Goal: Transaction & Acquisition: Purchase product/service

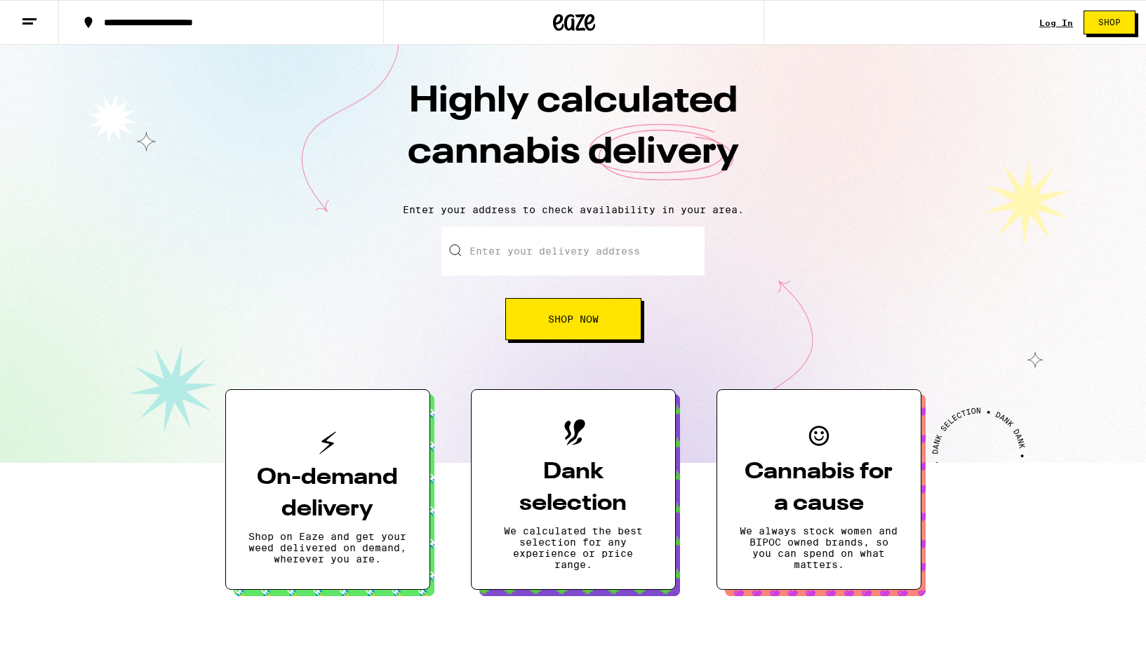
click at [535, 316] on button "Shop Now" at bounding box center [573, 319] width 136 height 42
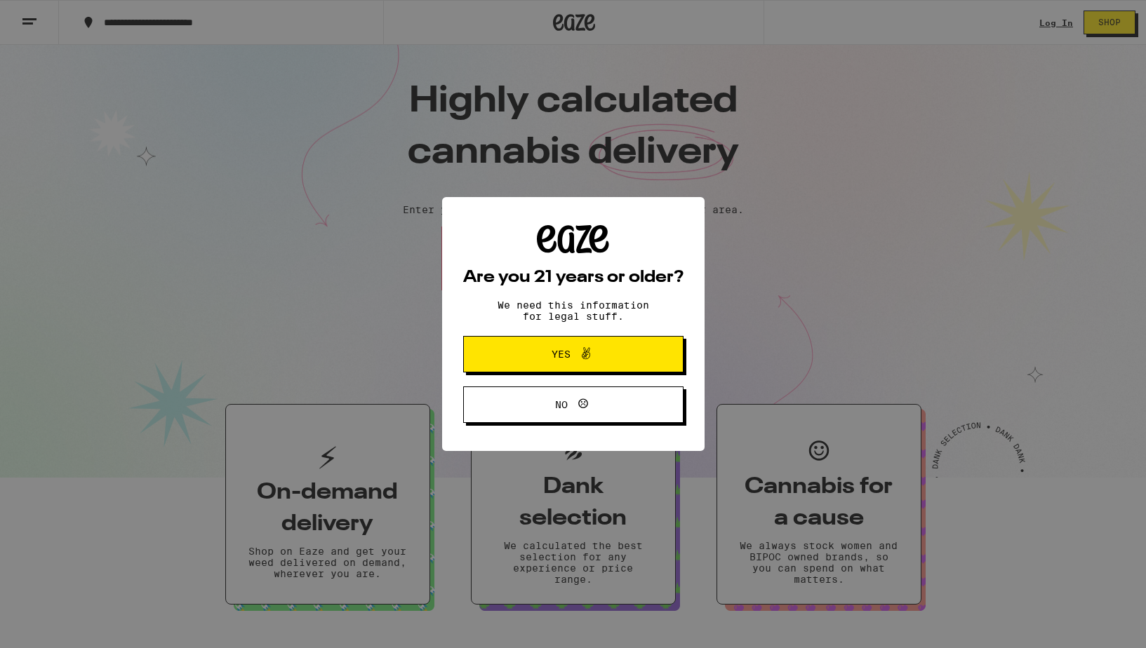
click at [557, 368] on button "Yes" at bounding box center [573, 354] width 220 height 36
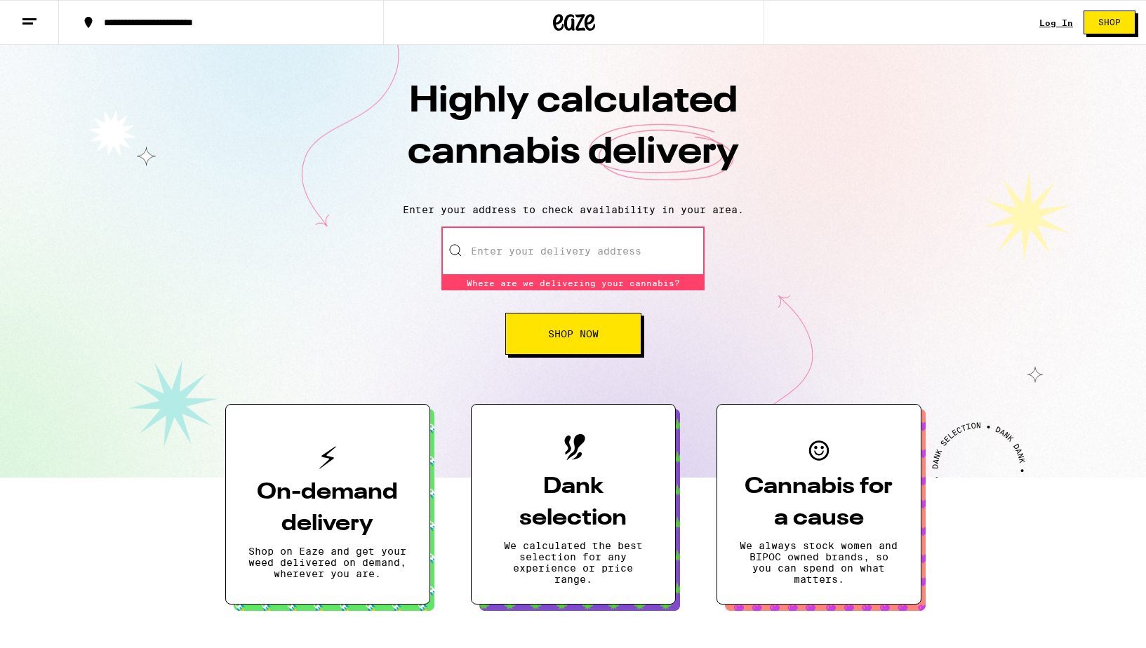
click at [523, 257] on input "Enter your delivery address" at bounding box center [572, 251] width 263 height 49
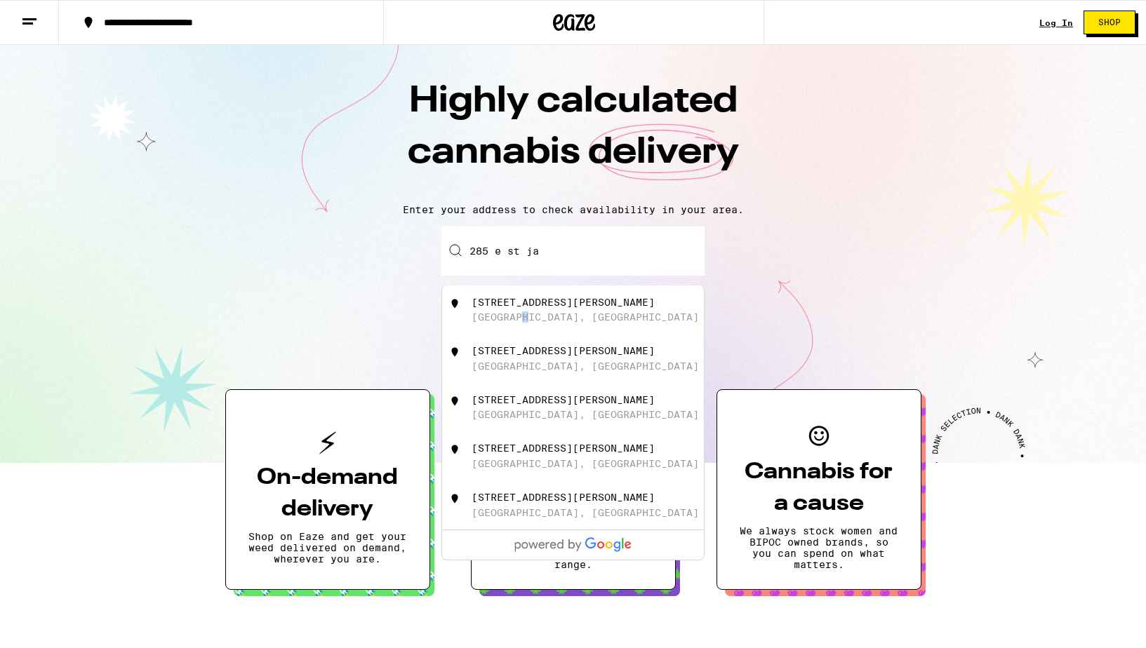
click at [526, 321] on div "[GEOGRAPHIC_DATA], [GEOGRAPHIC_DATA]" at bounding box center [584, 317] width 227 height 11
type input "[STREET_ADDRESS][PERSON_NAME]"
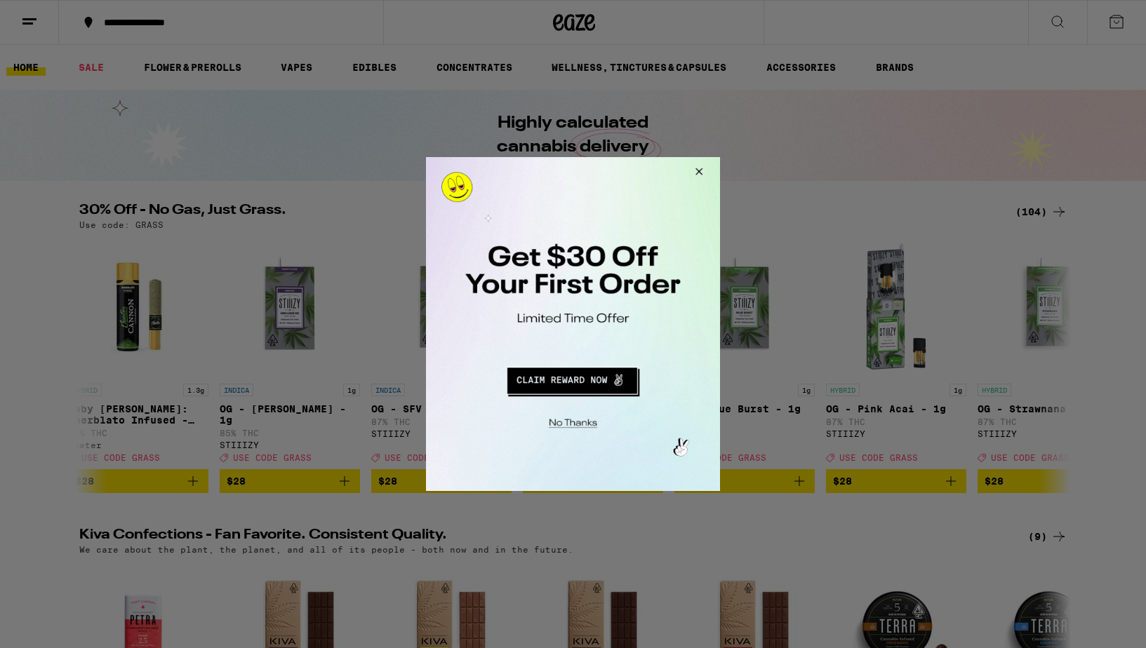
click at [698, 170] on button "Close Modal" at bounding box center [697, 174] width 38 height 34
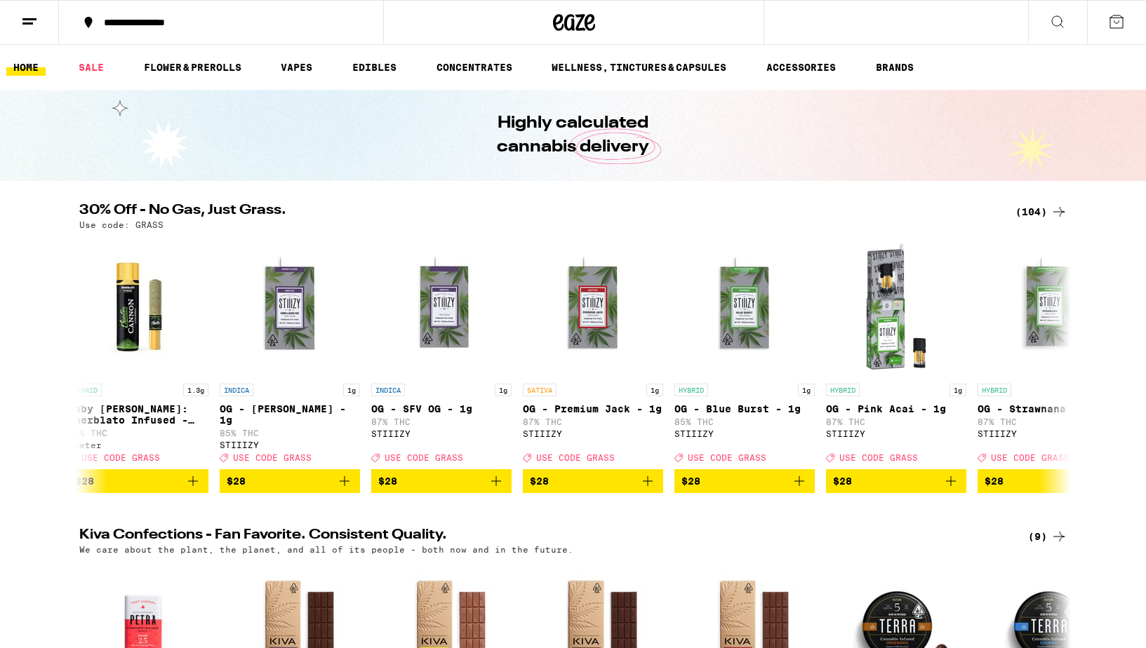
click at [1052, 28] on icon at bounding box center [1057, 21] width 17 height 17
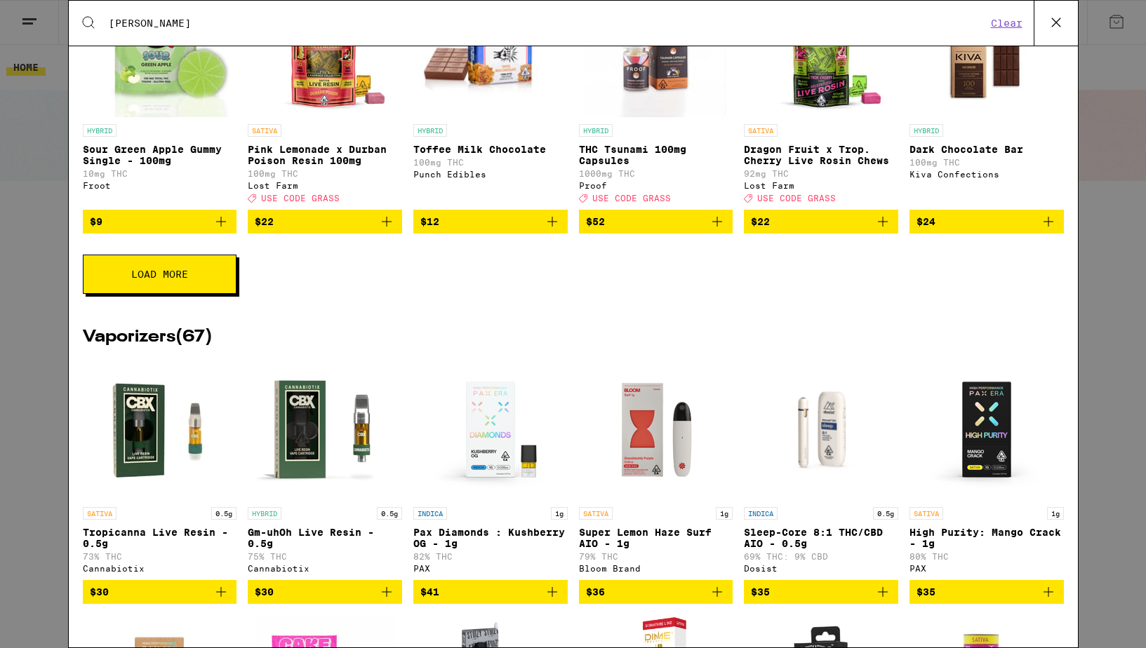
scroll to position [870, 0]
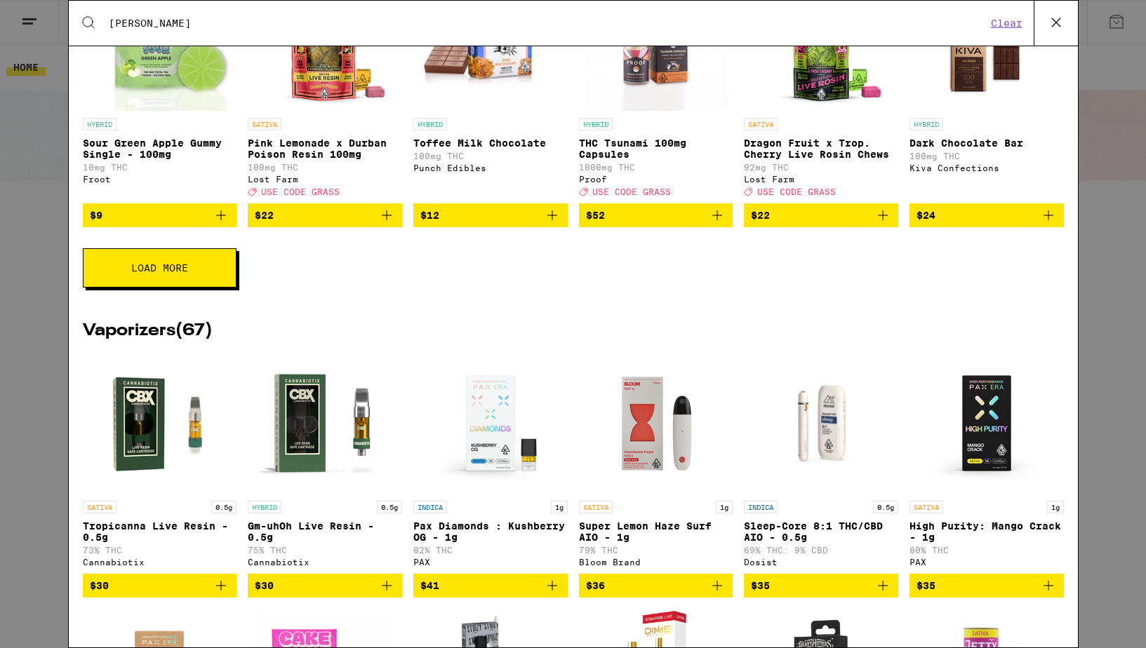
type input "[PERSON_NAME]"
click at [189, 288] on button "Load More" at bounding box center [160, 267] width 154 height 39
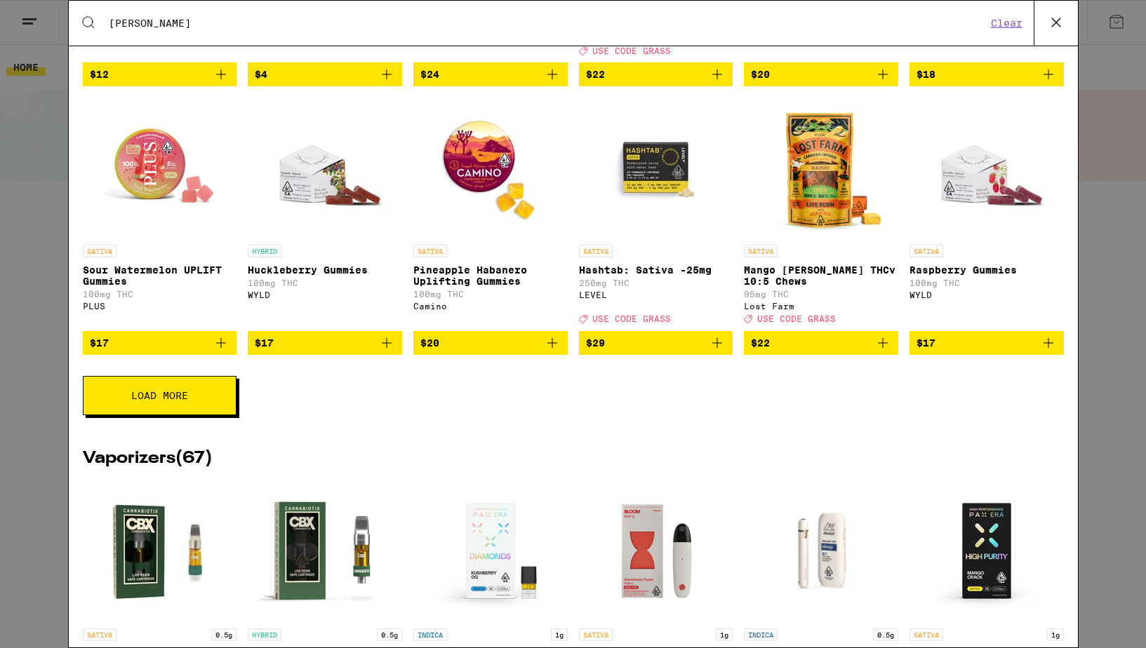
scroll to position [1306, 0]
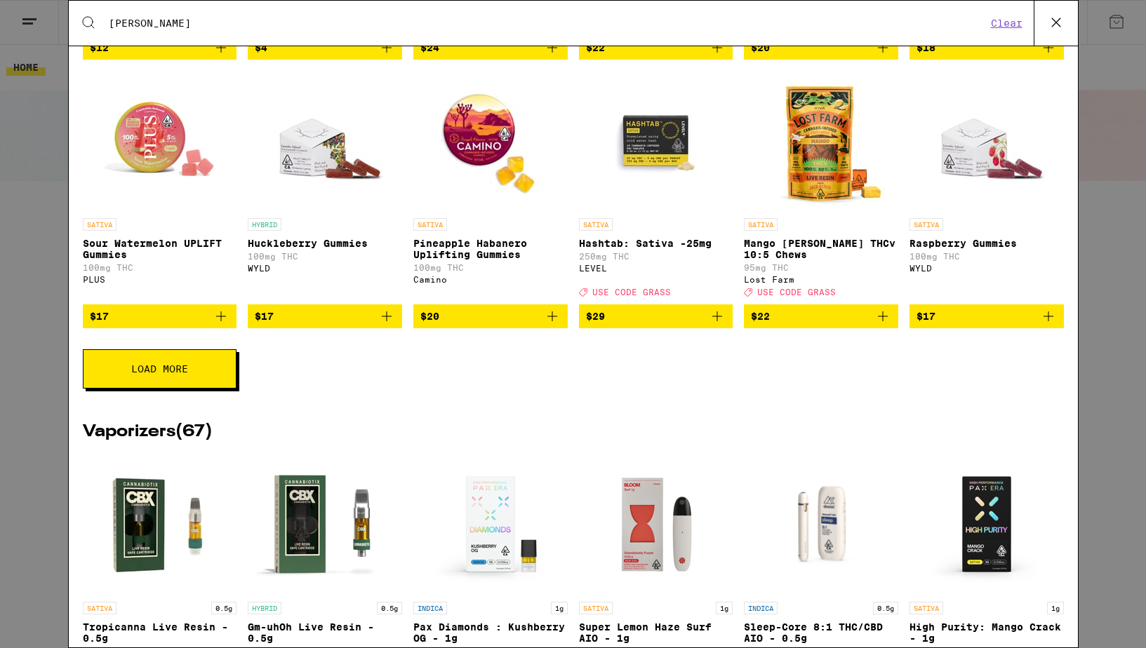
click at [202, 389] on button "Load More" at bounding box center [160, 368] width 154 height 39
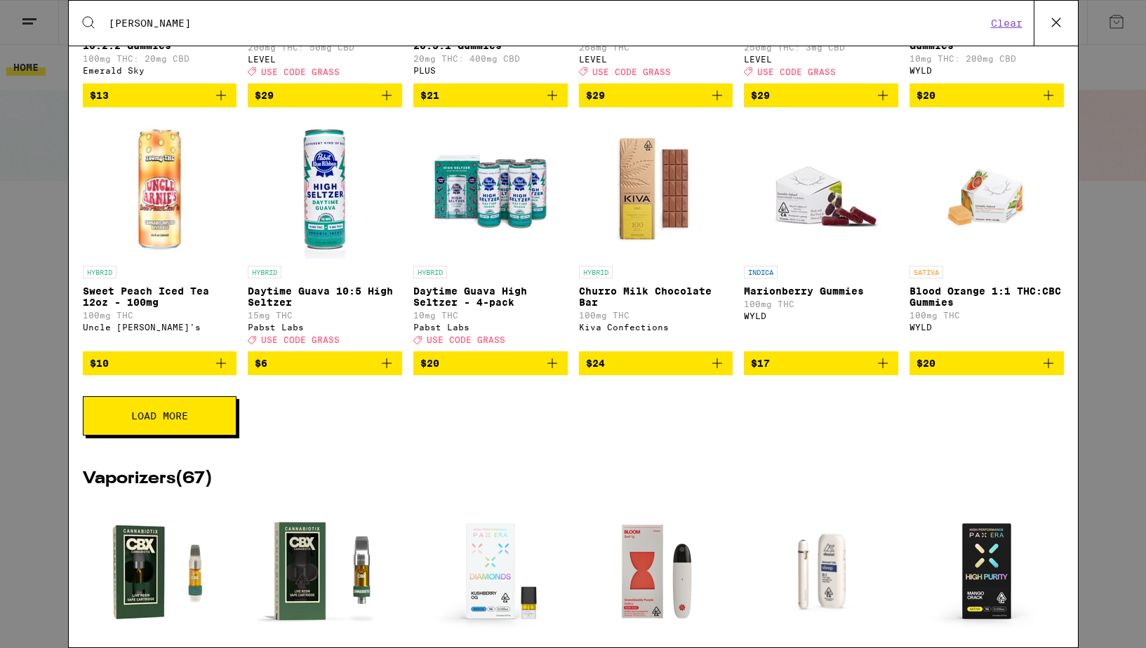
scroll to position [1889, 0]
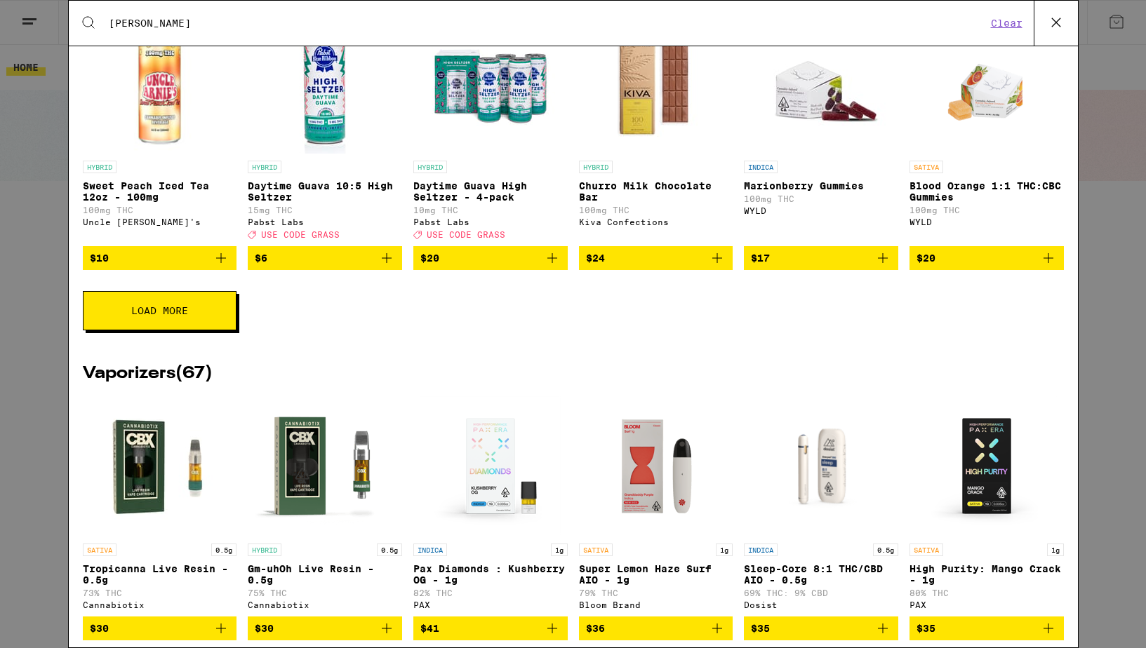
click at [189, 330] on button "Load More" at bounding box center [160, 310] width 154 height 39
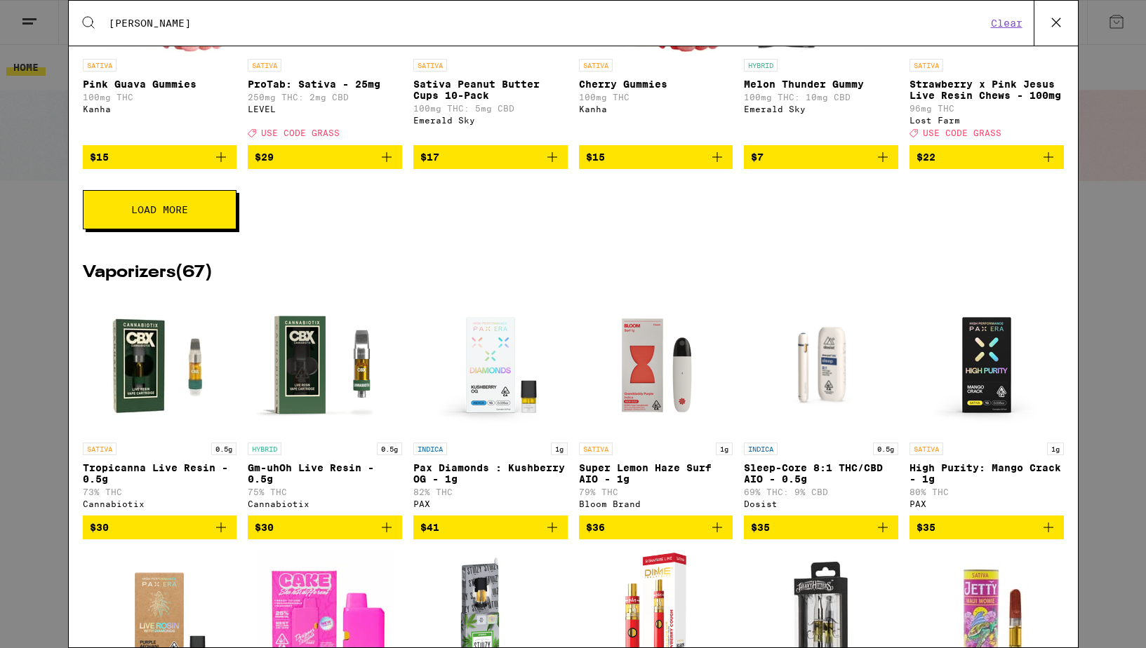
scroll to position [2557, 0]
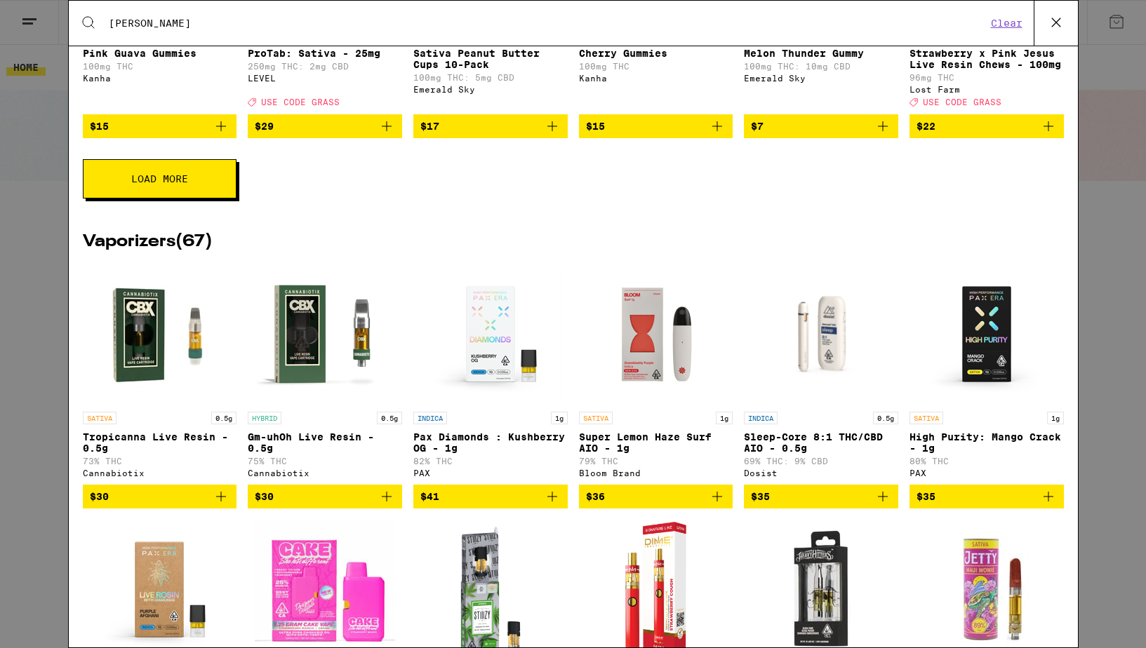
click at [152, 184] on span "Load More" at bounding box center [159, 179] width 57 height 10
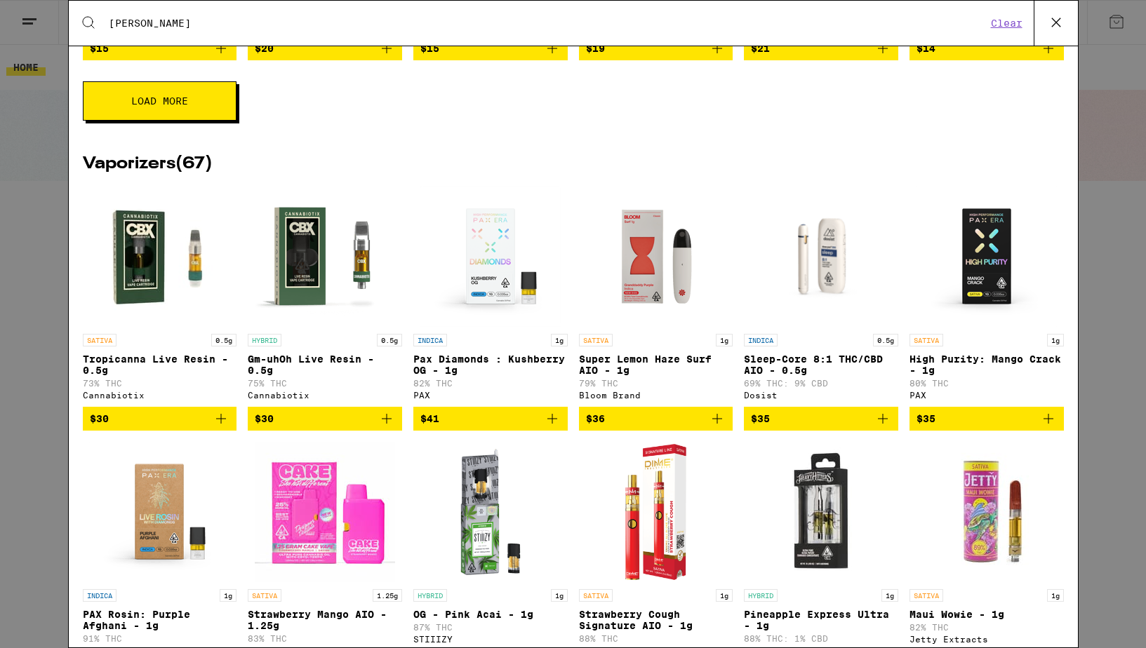
scroll to position [3161, 0]
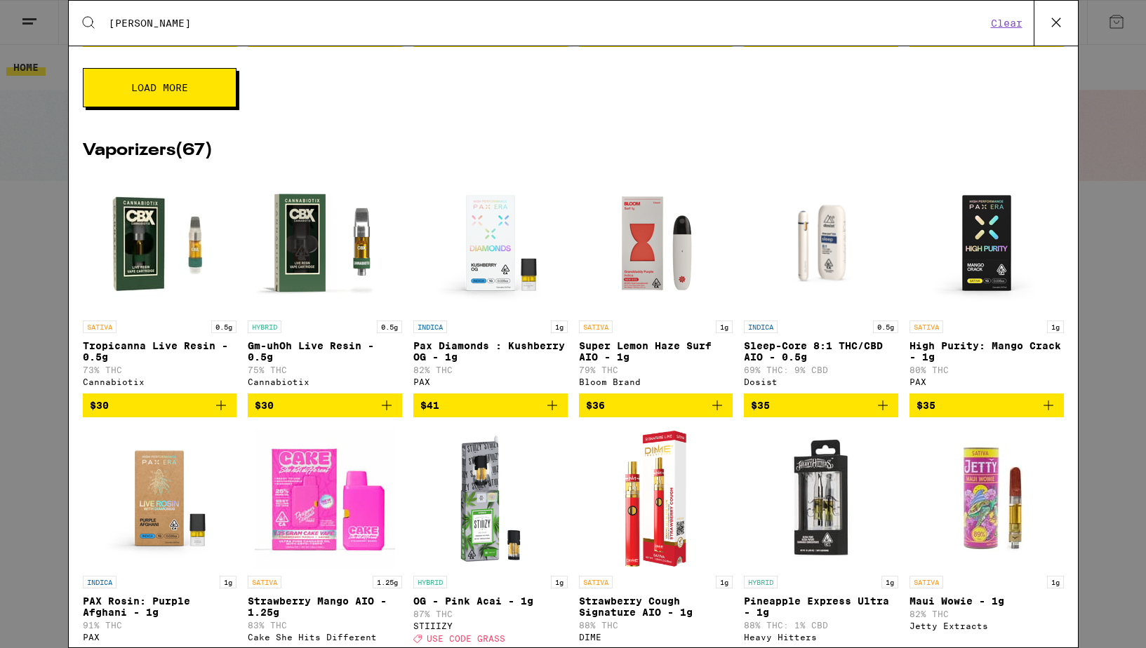
click at [124, 107] on button "Load More" at bounding box center [160, 87] width 154 height 39
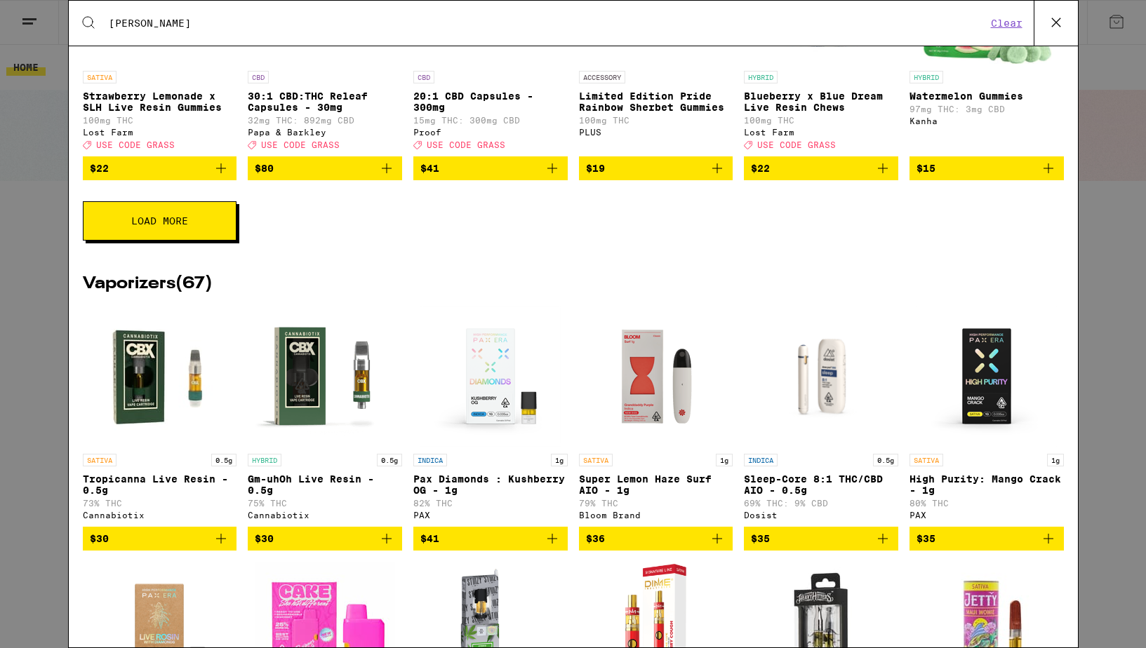
scroll to position [3588, 0]
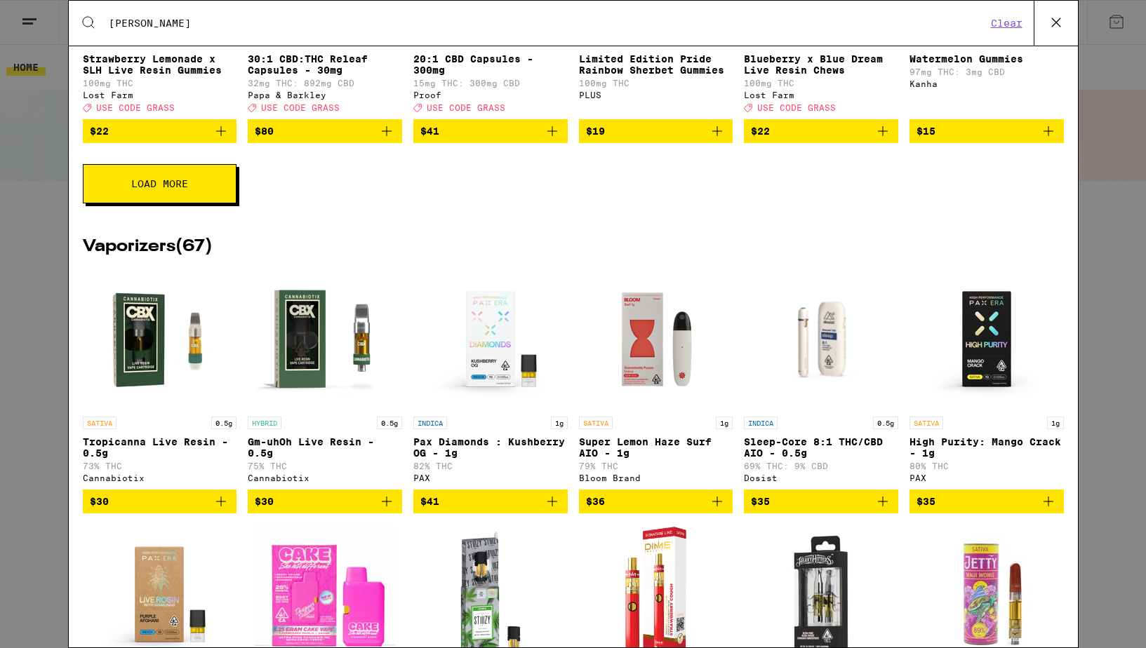
click at [170, 189] on span "Load More" at bounding box center [159, 184] width 57 height 10
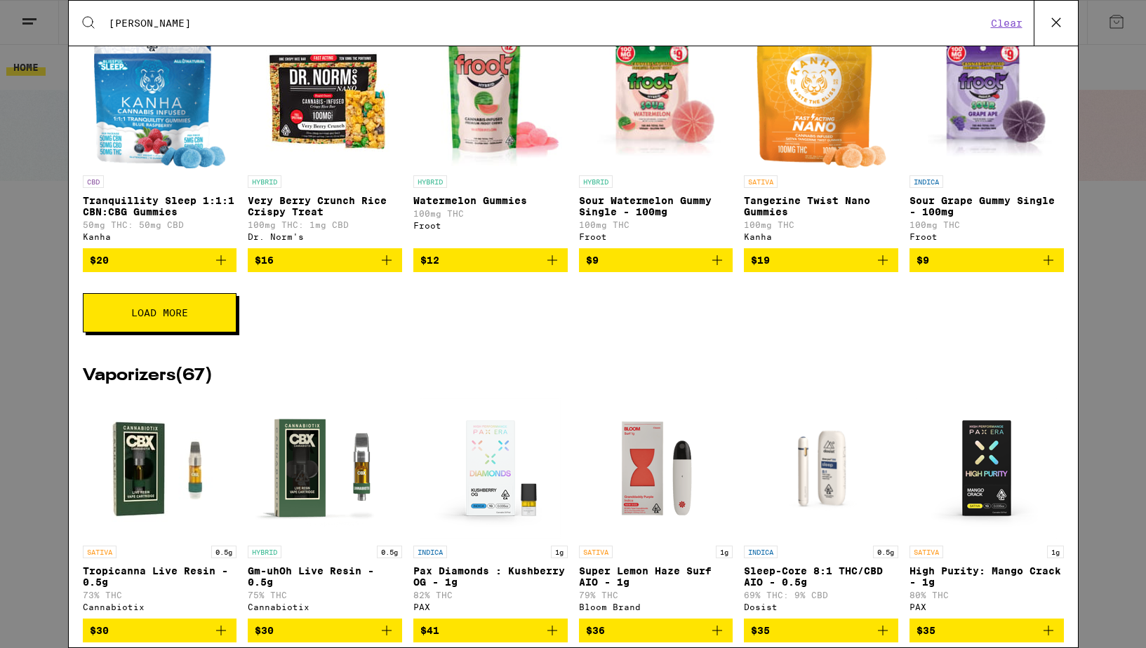
scroll to position [3989, 0]
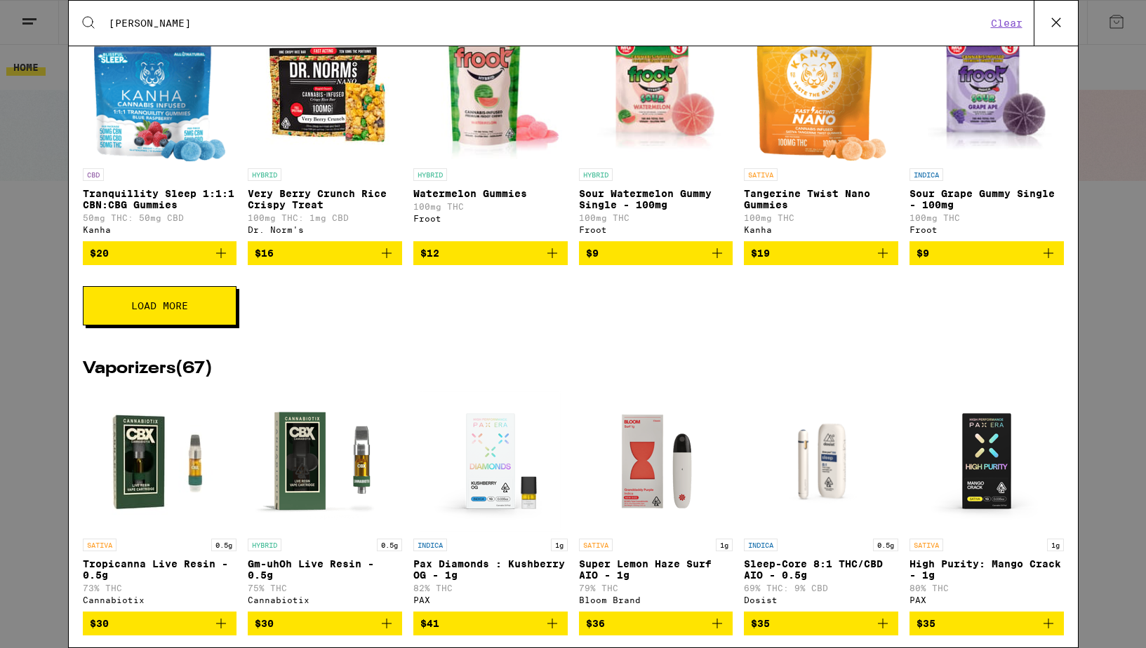
click at [172, 311] on span "Load More" at bounding box center [159, 306] width 57 height 10
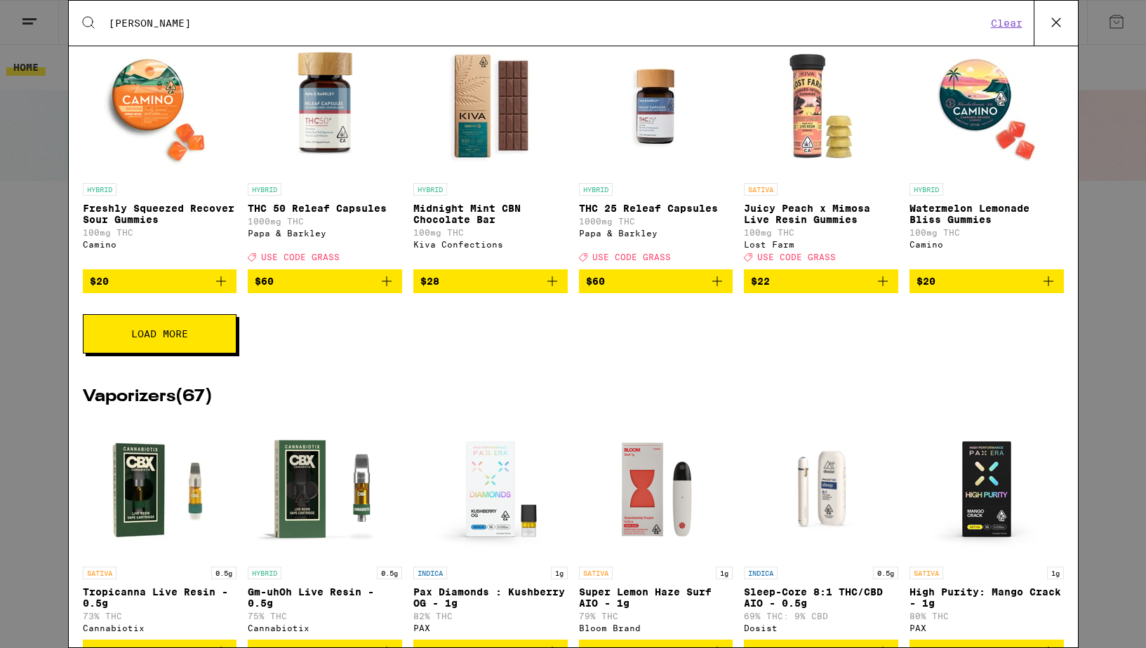
scroll to position [4489, 0]
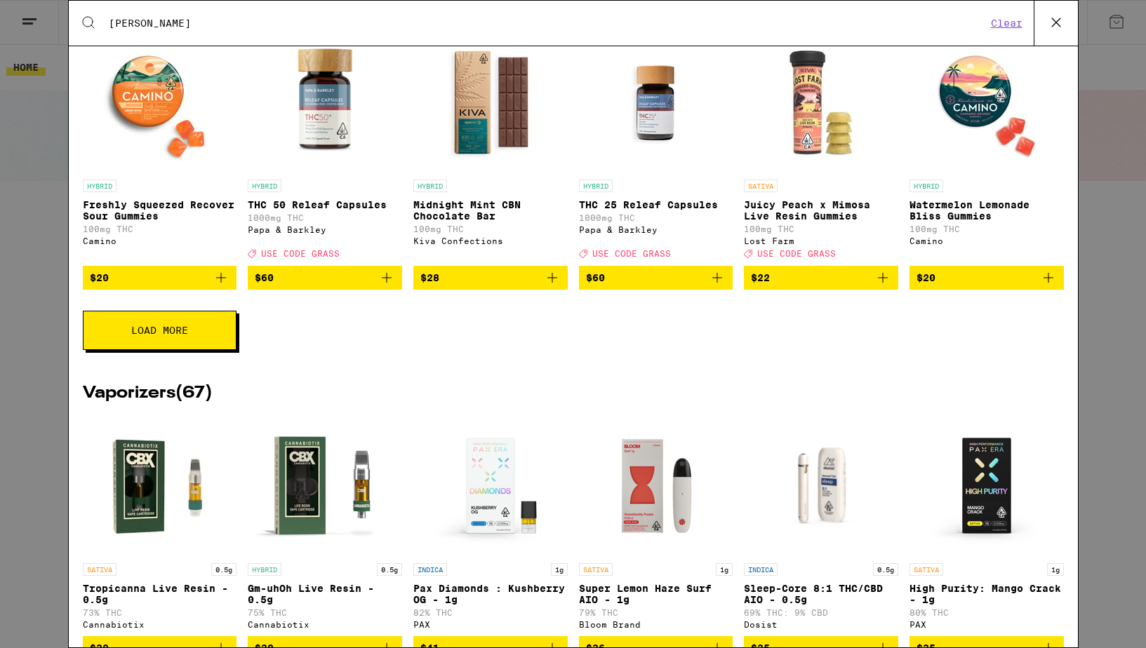
click at [173, 350] on button "Load More" at bounding box center [160, 330] width 154 height 39
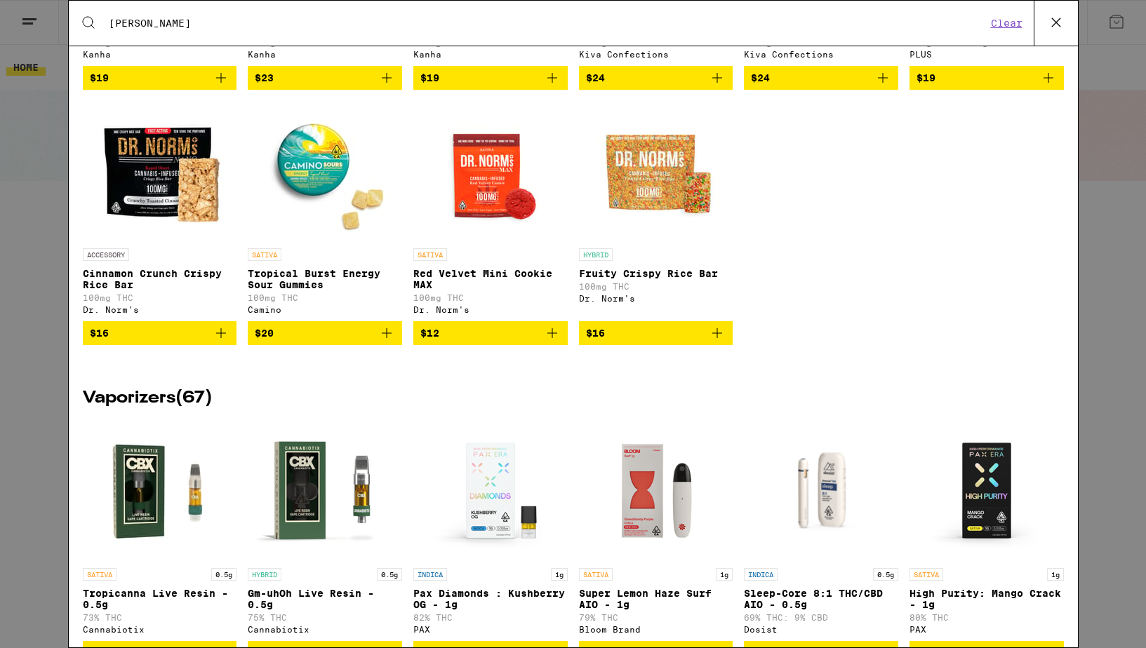
scroll to position [4972, 0]
